Goal: Communication & Community: Answer question/provide support

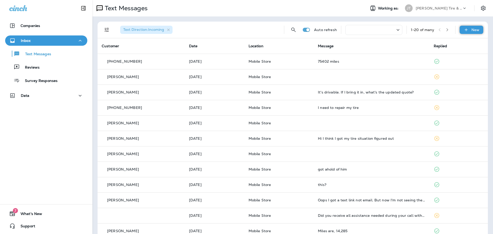
click at [462, 33] on div "New" at bounding box center [472, 30] width 24 height 8
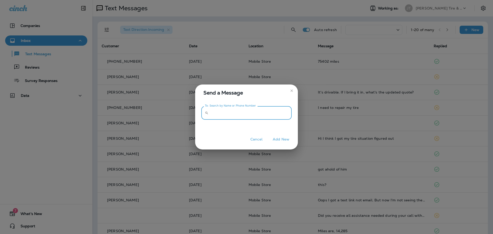
click at [241, 111] on input "To: Search by Name or Phone Number" at bounding box center [251, 113] width 81 height 14
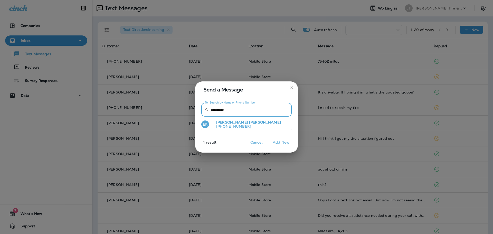
type input "**********"
click at [227, 123] on p "[PERSON_NAME]" at bounding box center [246, 122] width 69 height 4
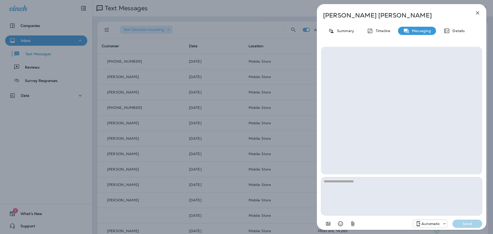
click at [358, 190] on textarea at bounding box center [401, 196] width 161 height 39
type textarea "*"
type textarea "**********"
click at [421, 223] on icon at bounding box center [418, 224] width 6 height 6
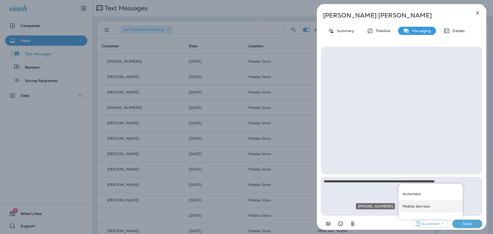
click at [420, 205] on p "Mobile Services" at bounding box center [416, 206] width 27 height 4
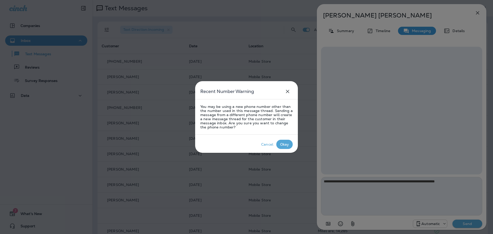
click at [282, 143] on div "Okay" at bounding box center [284, 144] width 9 height 4
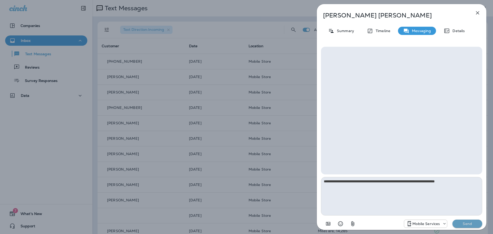
click at [466, 226] on button "Send" at bounding box center [468, 224] width 30 height 8
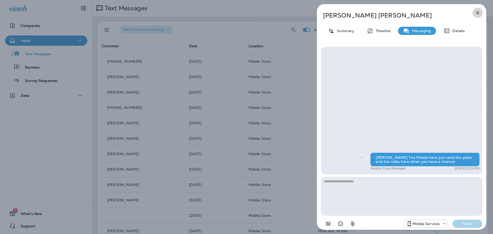
click at [478, 12] on icon "button" at bounding box center [478, 13] width 6 height 6
